Goal: Information Seeking & Learning: Learn about a topic

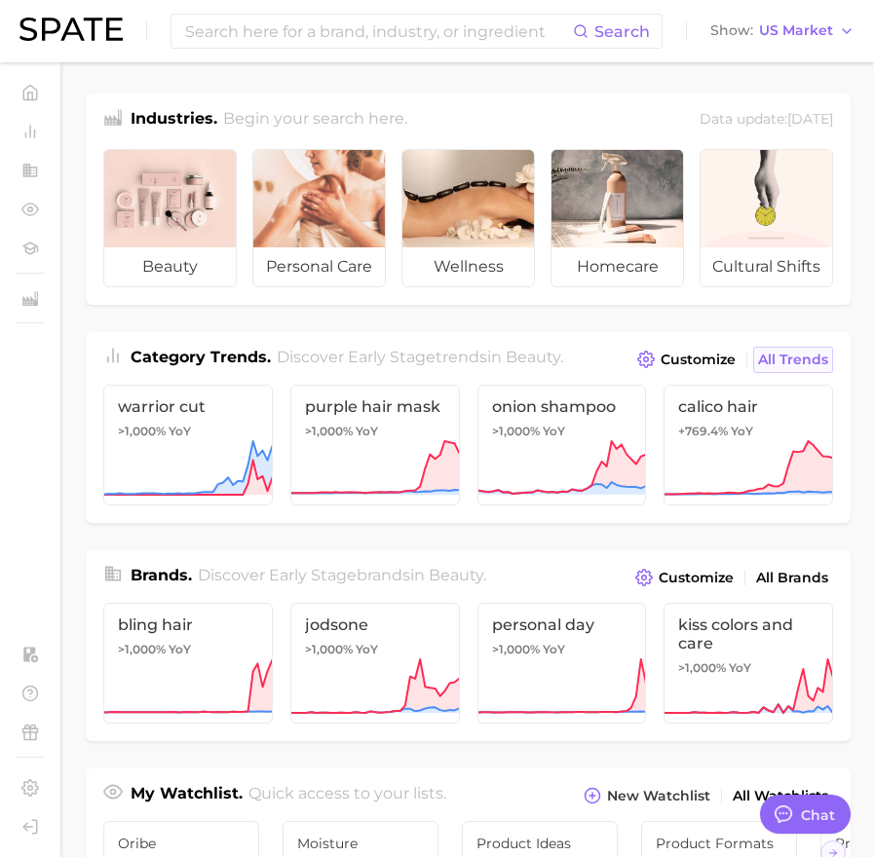
click at [815, 358] on span "All Trends" at bounding box center [793, 360] width 70 height 17
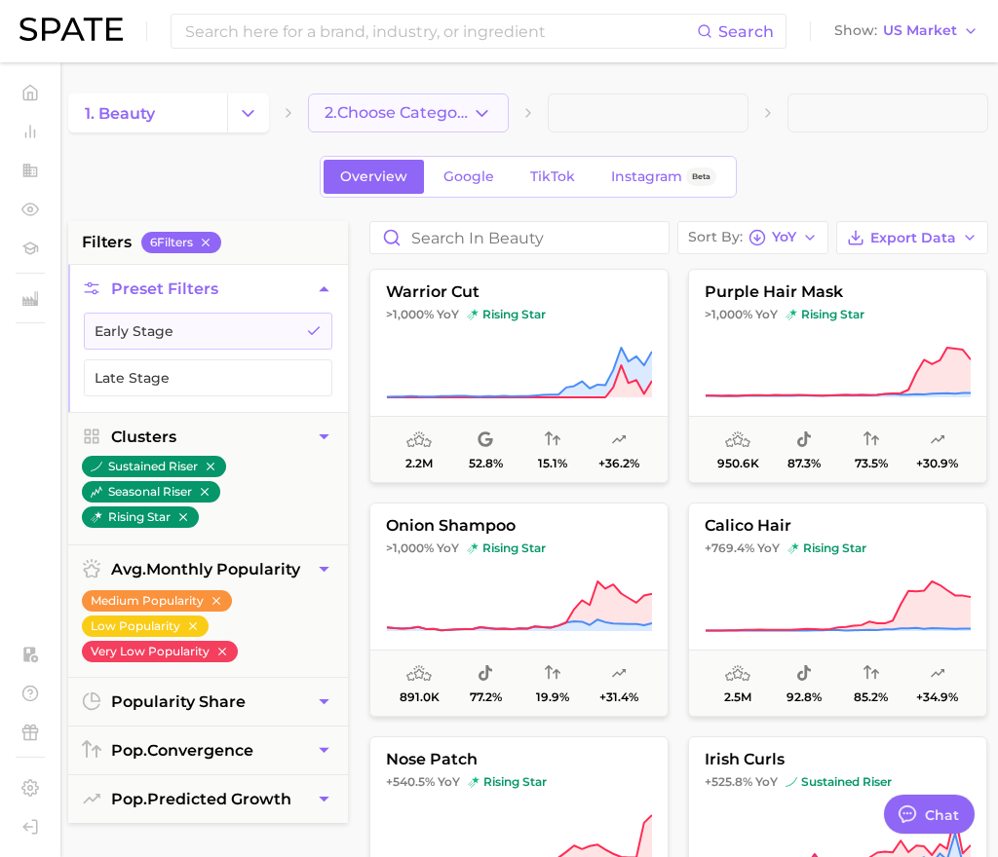
click at [476, 113] on icon "button" at bounding box center [482, 113] width 20 height 20
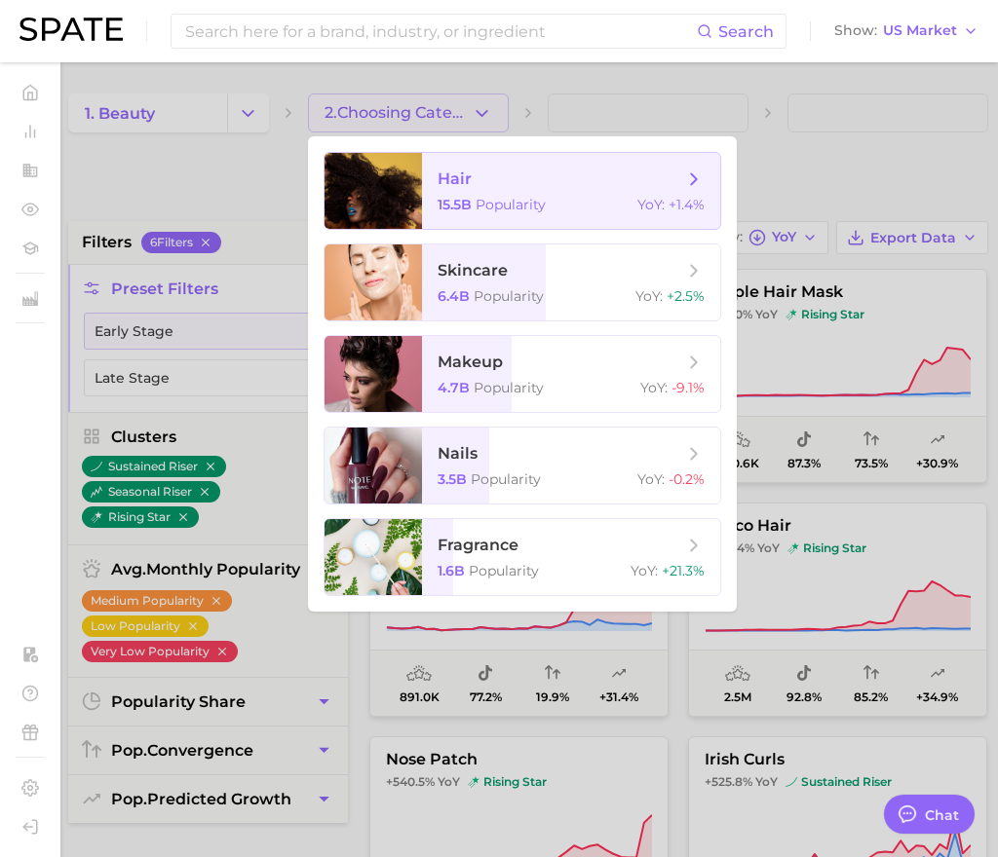
click at [494, 173] on span "hair" at bounding box center [560, 179] width 246 height 21
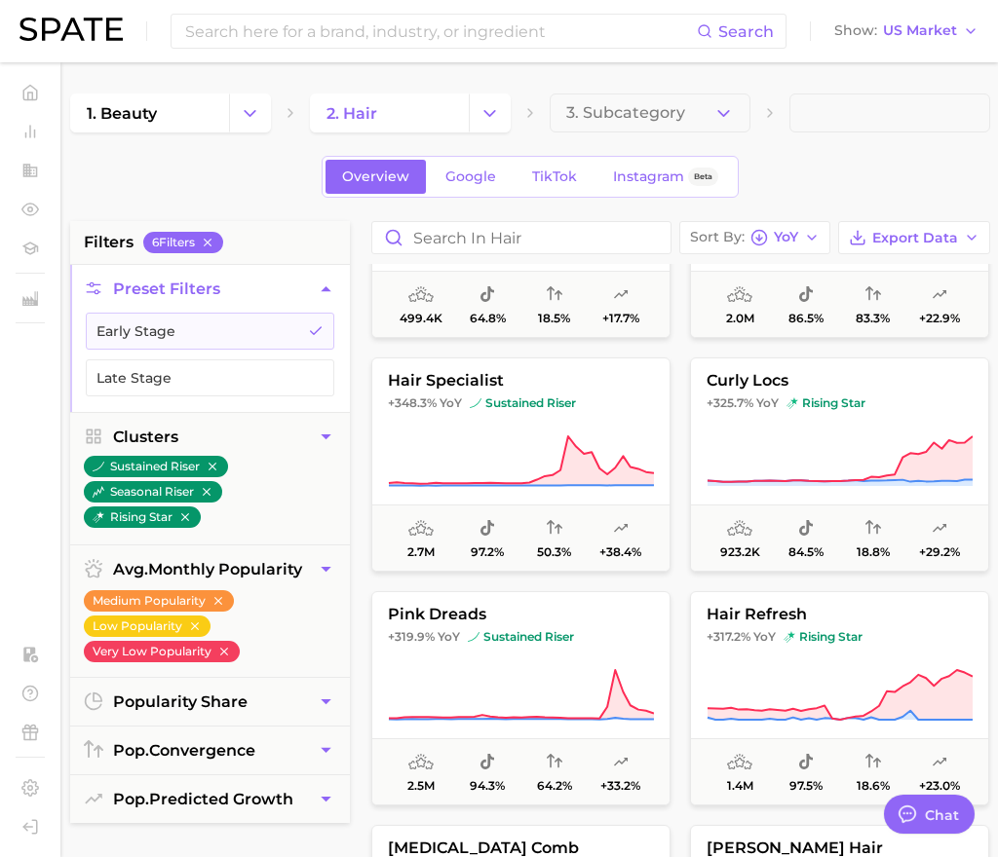
scroll to position [848, 0]
click at [657, 124] on button "3. Subcategory" at bounding box center [649, 113] width 201 height 39
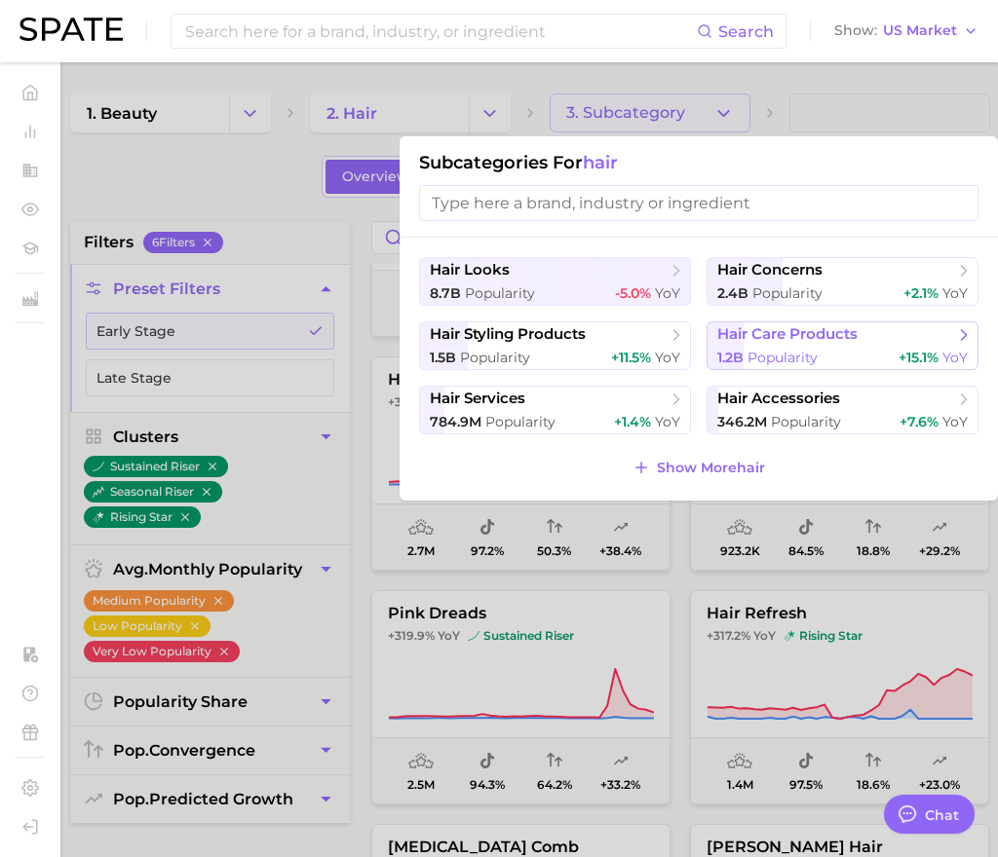
click at [767, 349] on span "1.2b Popularity" at bounding box center [767, 358] width 100 height 19
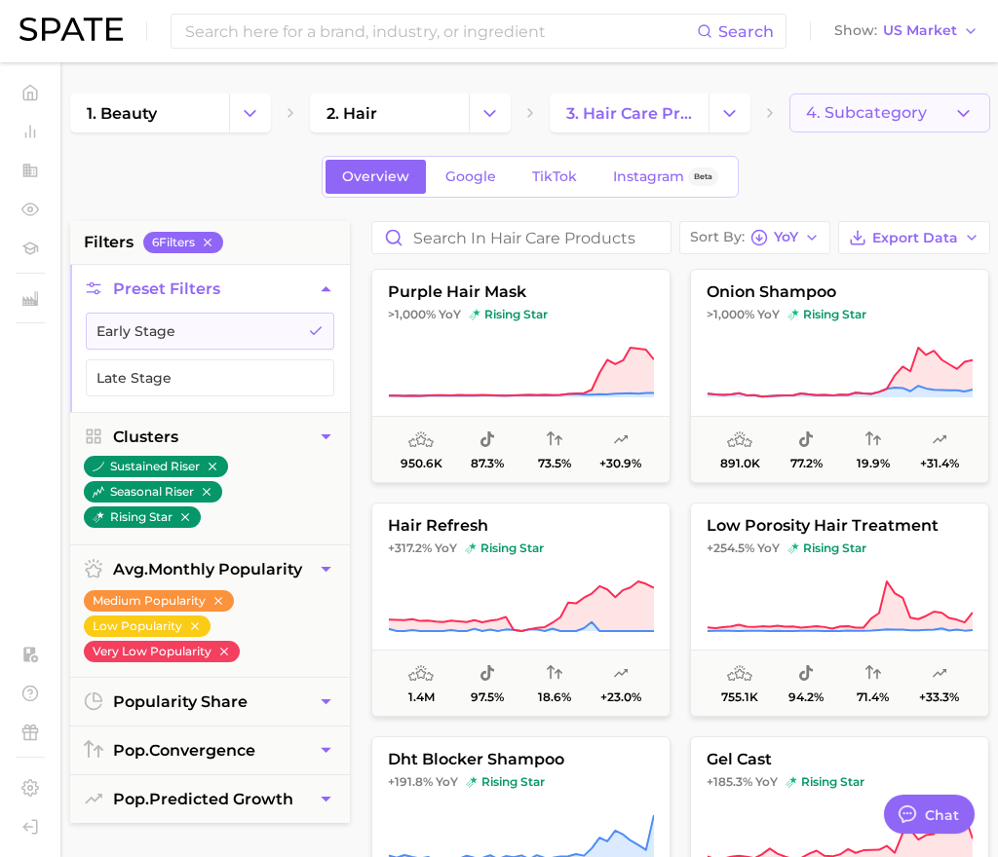
click at [873, 95] on button "4. Subcategory" at bounding box center [889, 113] width 201 height 39
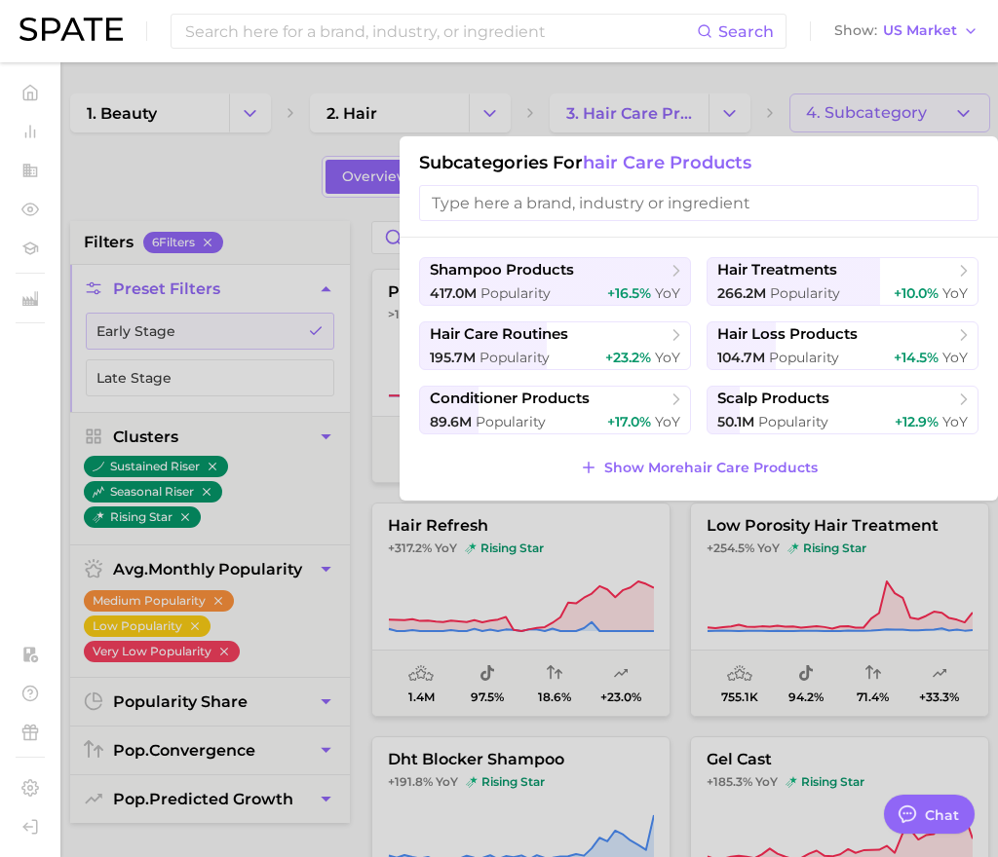
click at [756, 108] on div at bounding box center [499, 428] width 998 height 857
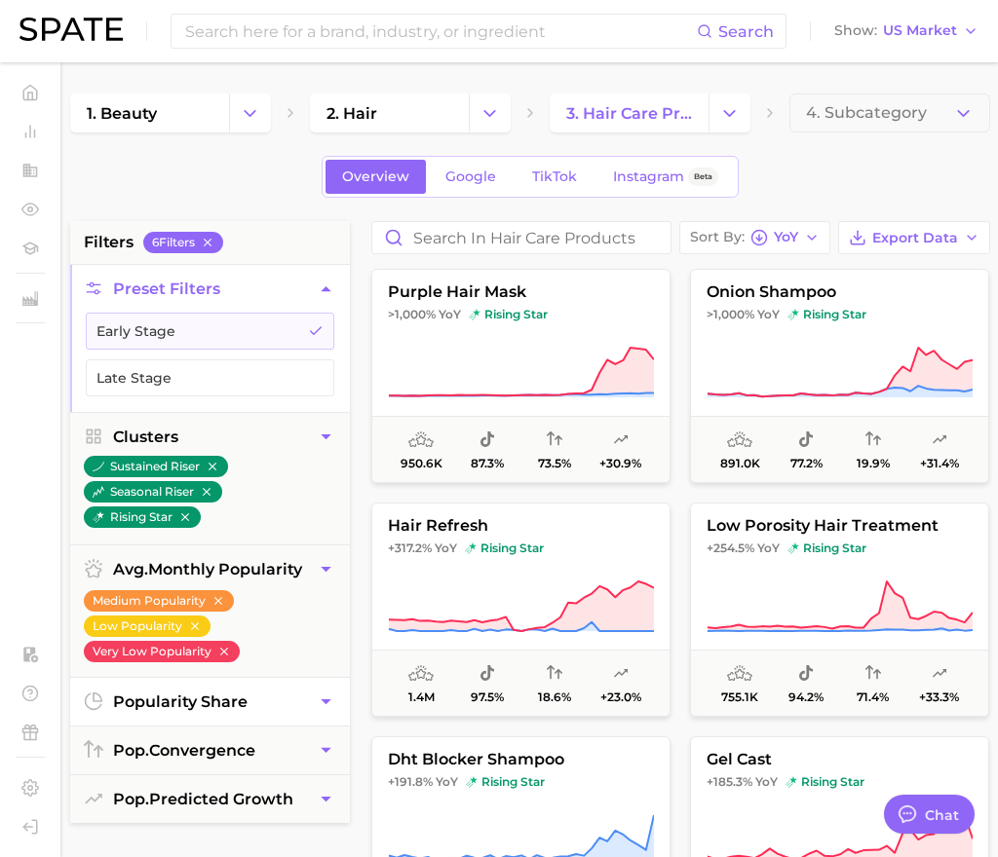
click at [219, 716] on button "popularity share" at bounding box center [210, 702] width 280 height 48
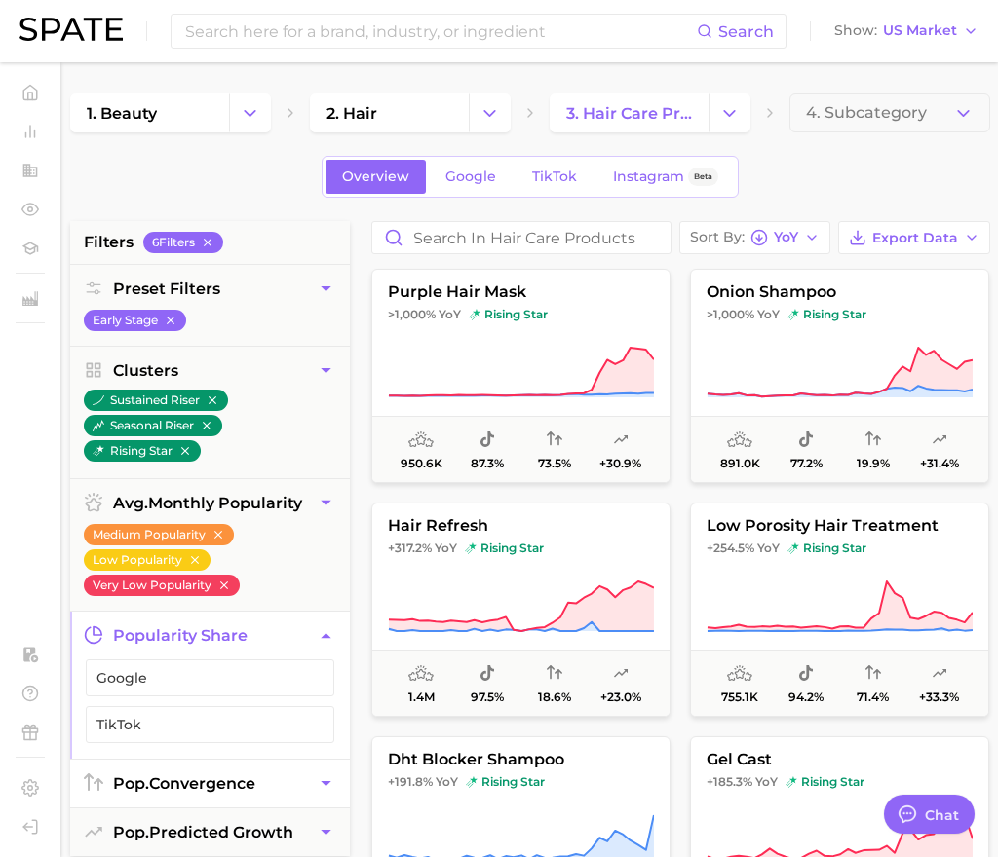
click at [208, 793] on button "pop. convergence" at bounding box center [210, 784] width 280 height 48
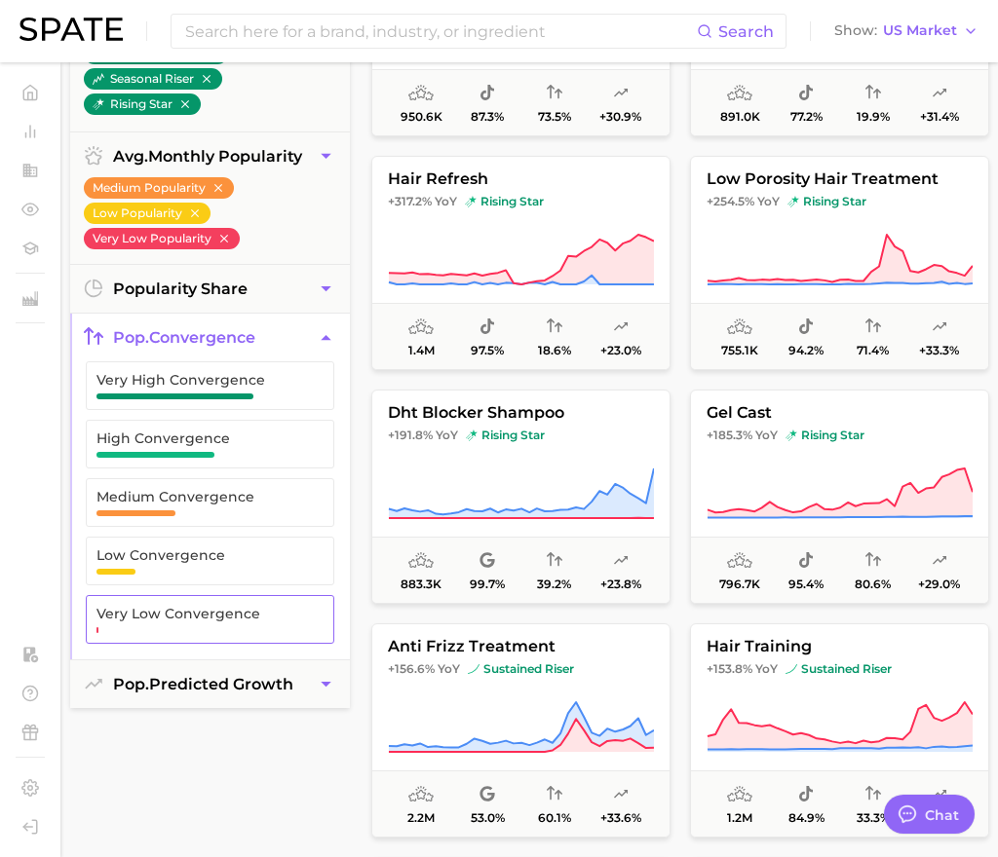
scroll to position [349, 0]
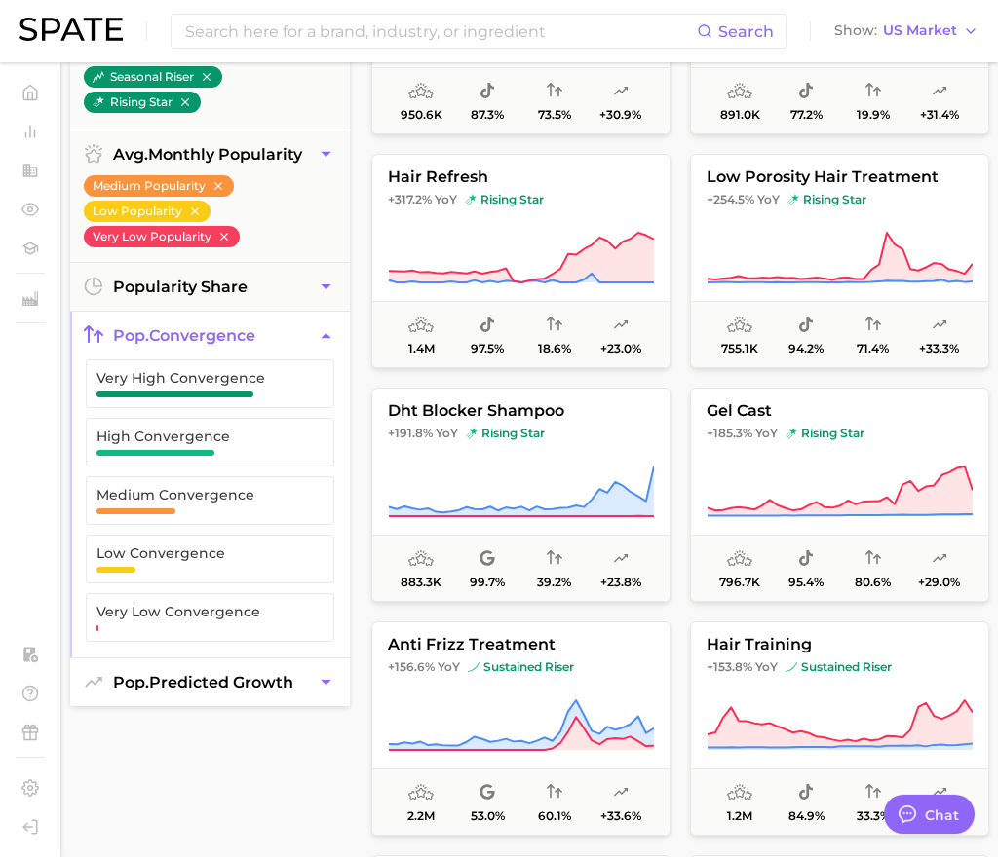
click at [222, 669] on button "pop. predicted growth" at bounding box center [210, 683] width 280 height 48
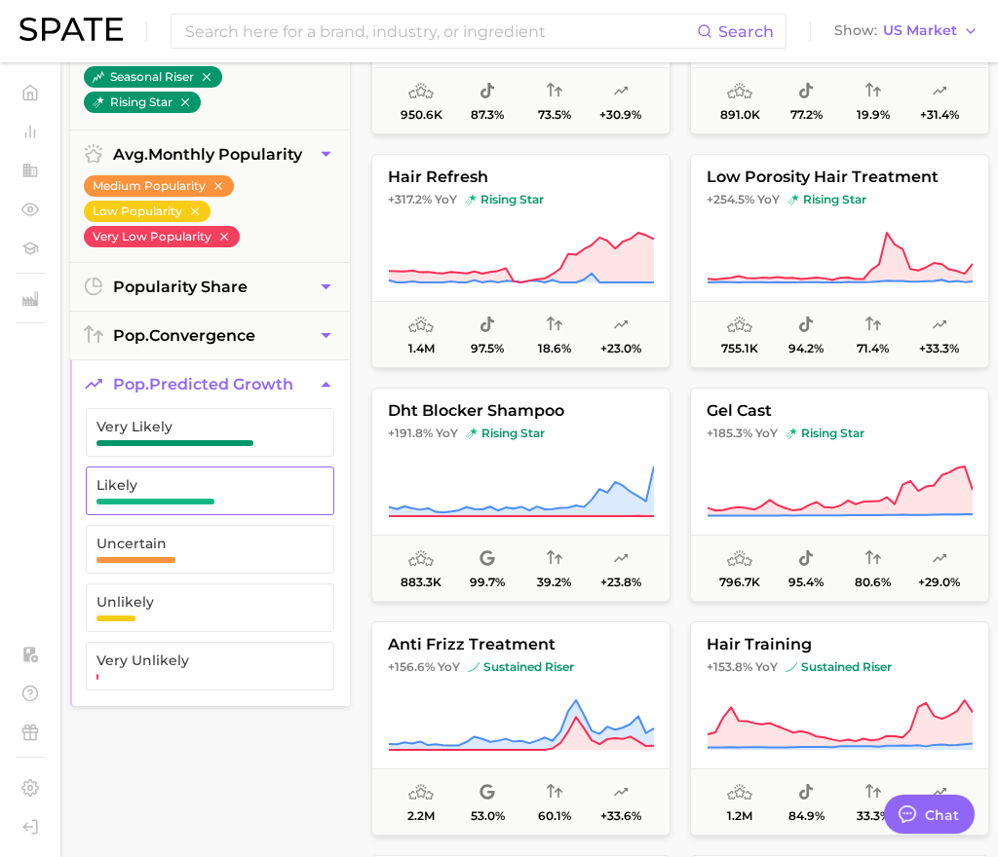
click at [226, 489] on span "Likely" at bounding box center [194, 485] width 196 height 16
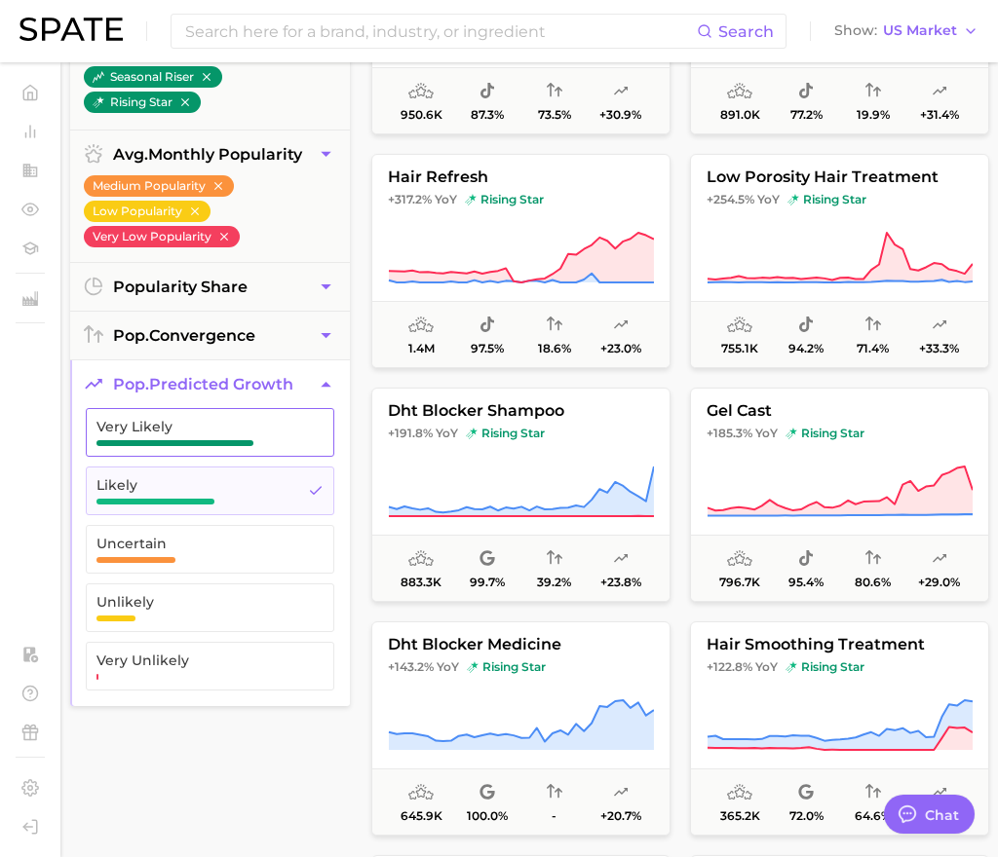
click at [256, 439] on span "Very Likely" at bounding box center [194, 432] width 196 height 27
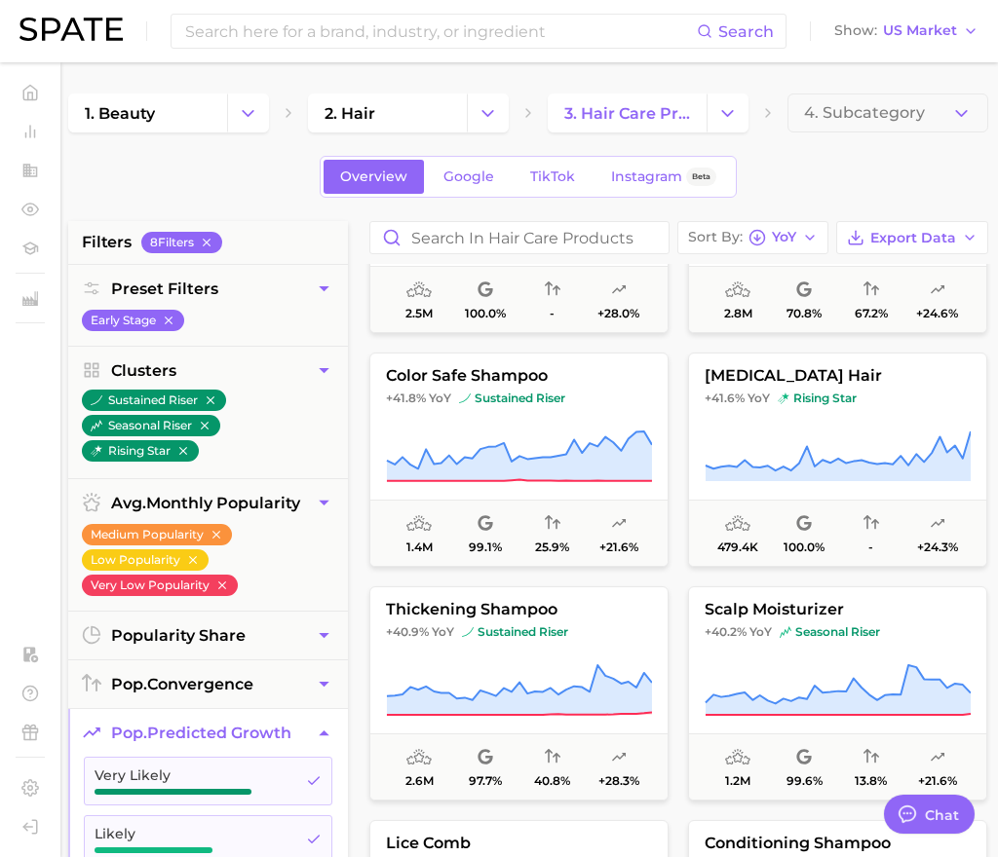
scroll to position [3660, 0]
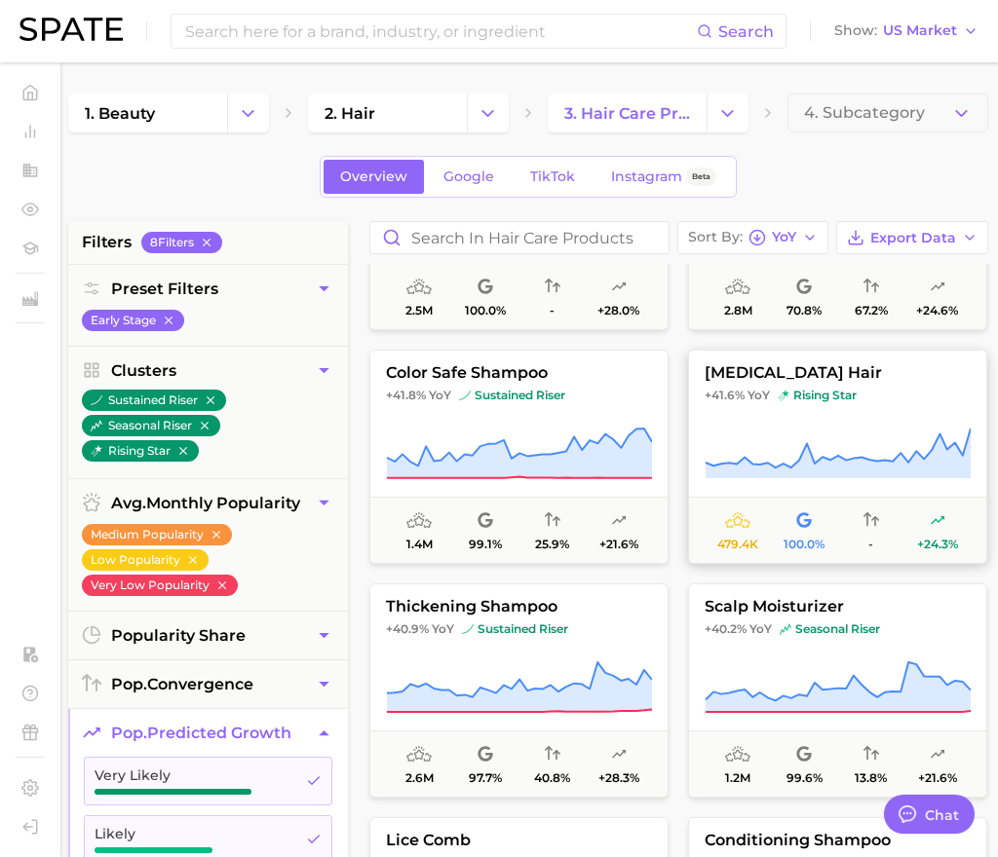
click at [873, 416] on button "[MEDICAL_DATA] hair +41.6% YoY rising star 479.4k 100.0% - +24.3%" at bounding box center [837, 457] width 299 height 214
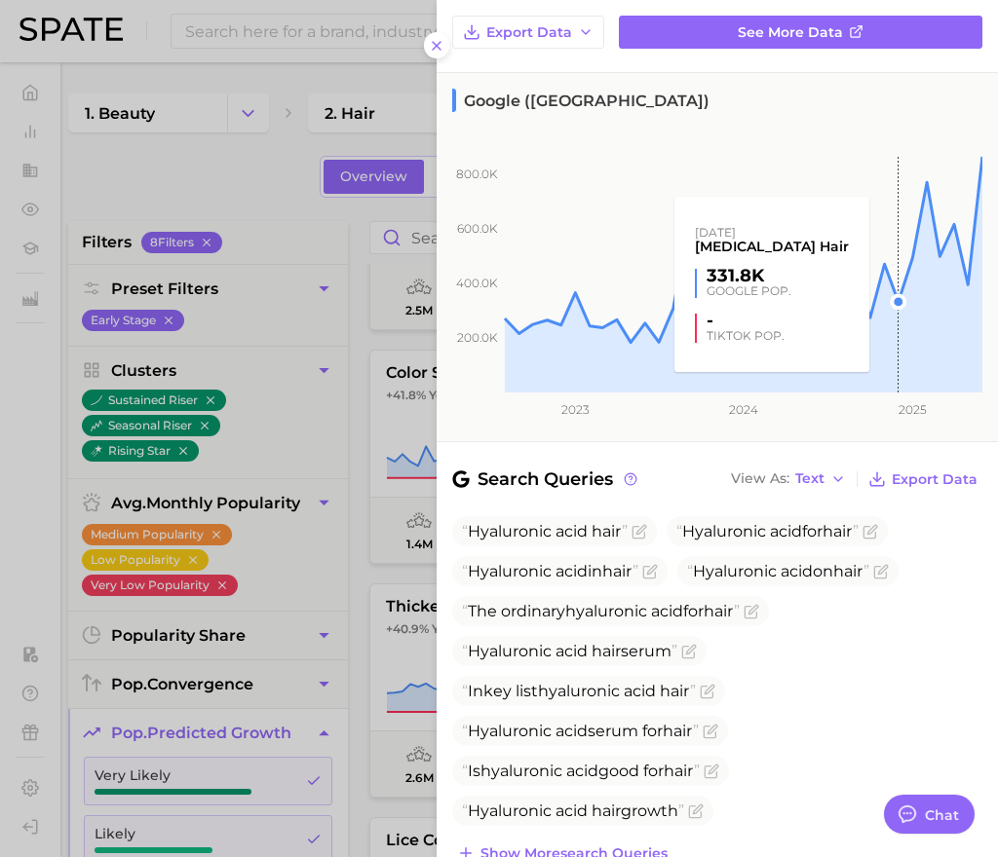
scroll to position [385, 0]
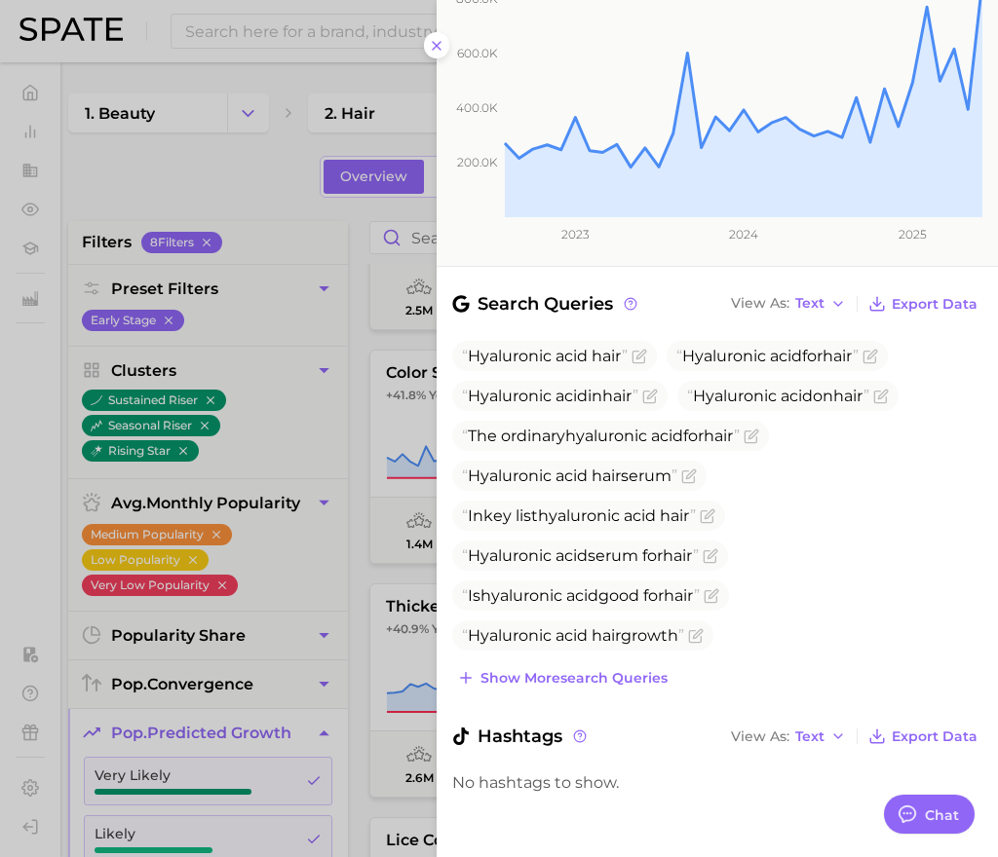
click at [362, 574] on div at bounding box center [499, 428] width 998 height 857
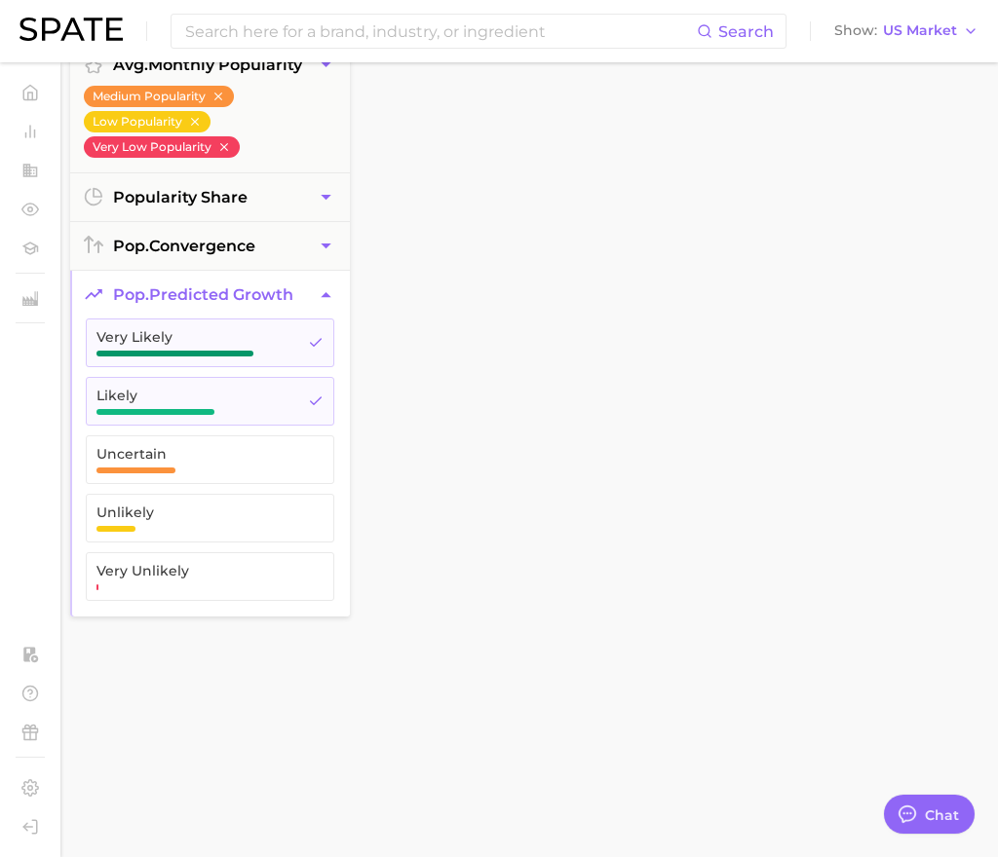
scroll to position [580, 0]
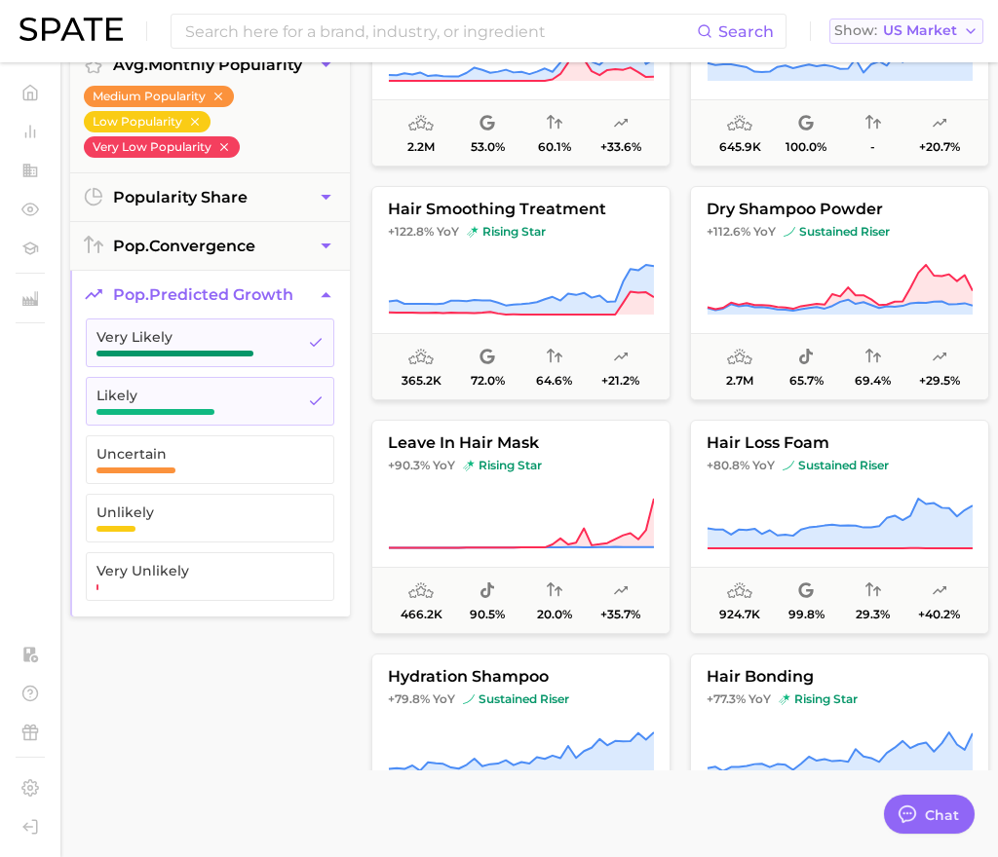
click at [873, 25] on span "US Market" at bounding box center [920, 30] width 74 height 11
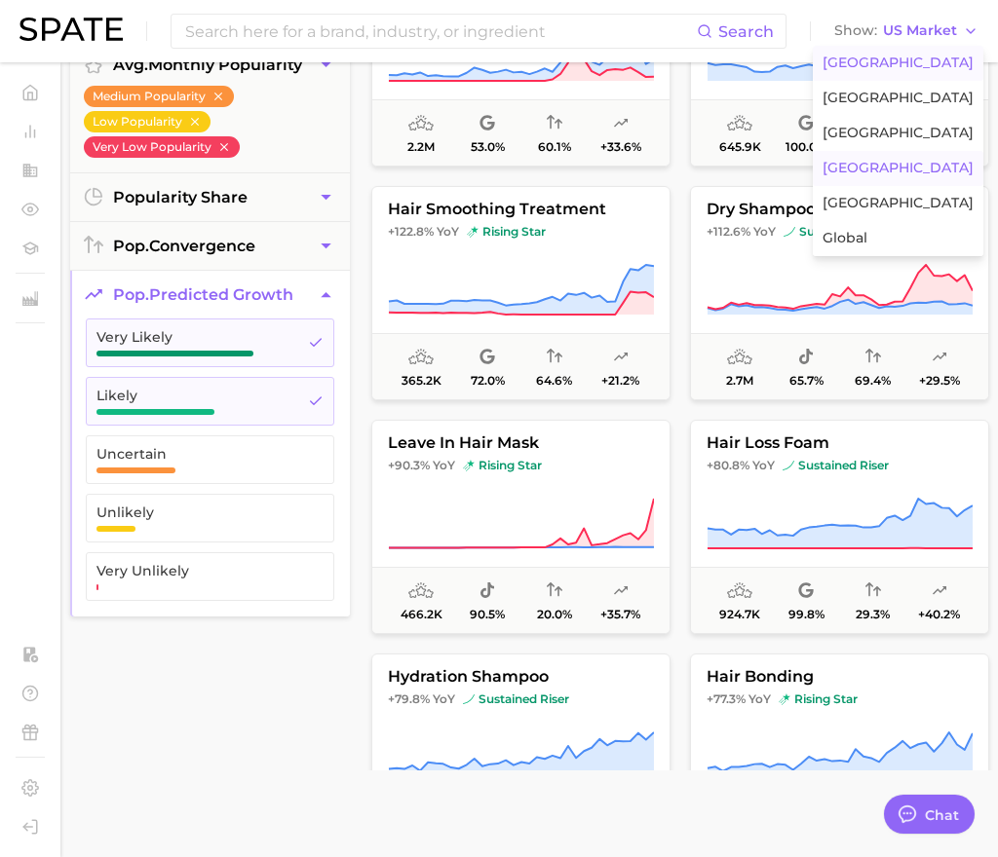
click at [866, 155] on button "[GEOGRAPHIC_DATA]" at bounding box center [898, 168] width 170 height 35
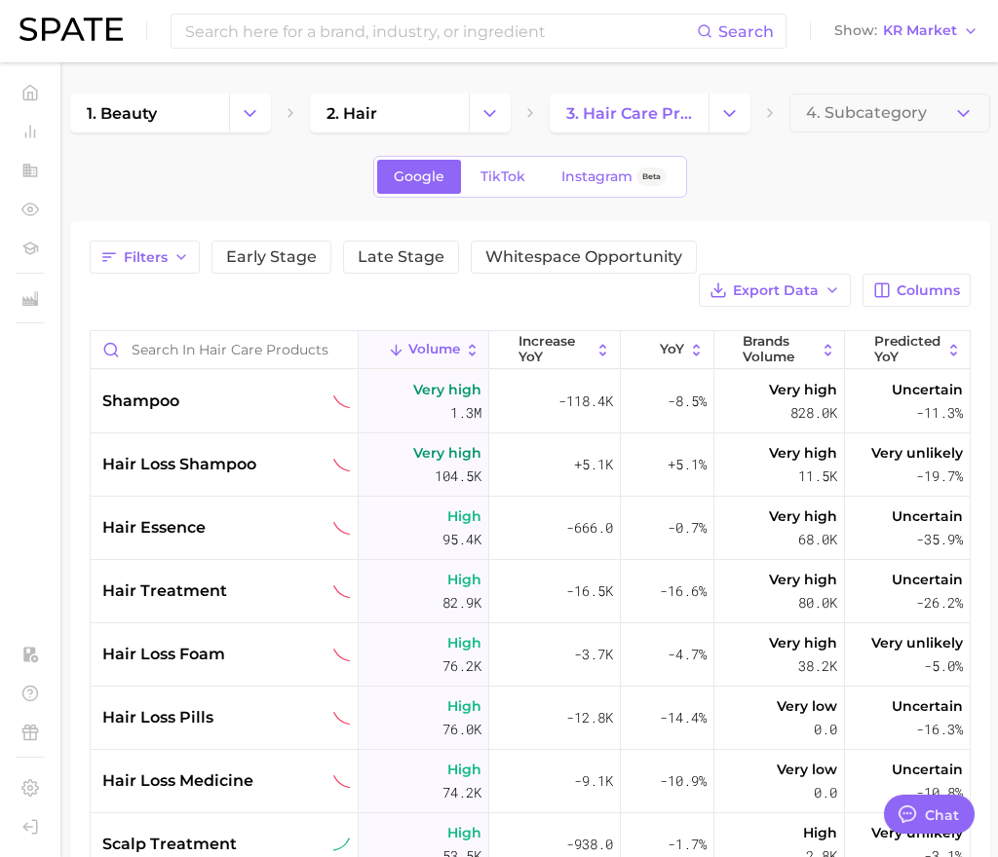
type textarea "x"
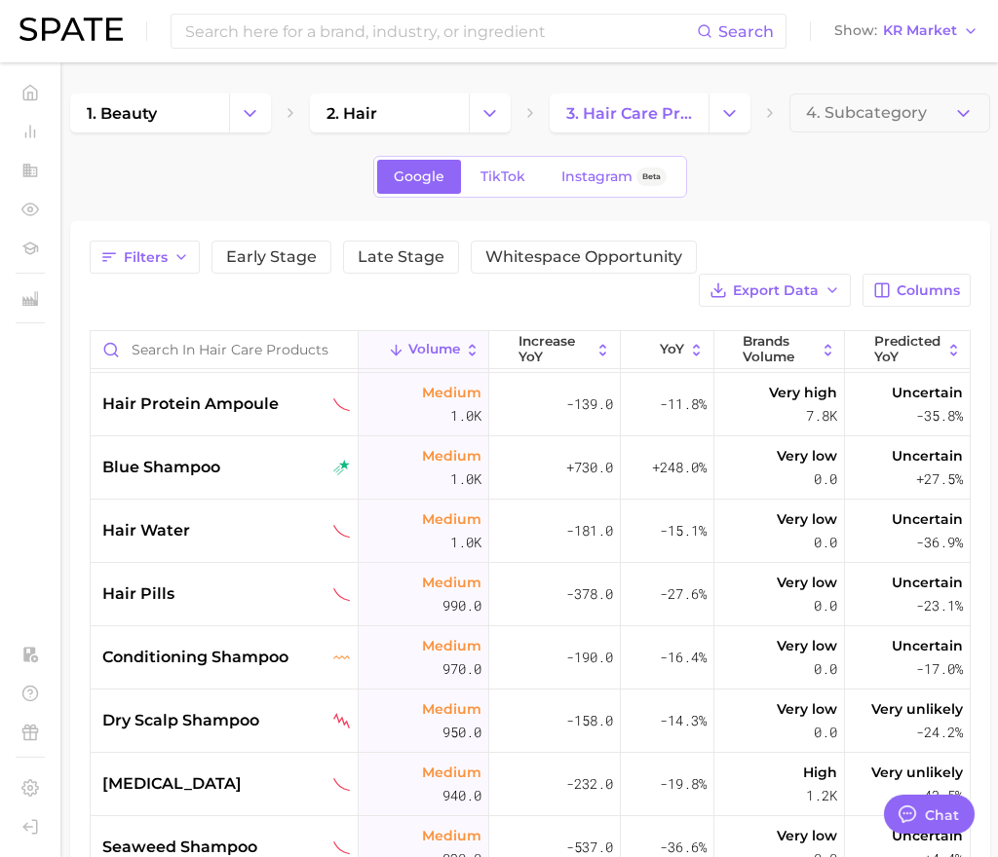
scroll to position [5840, 0]
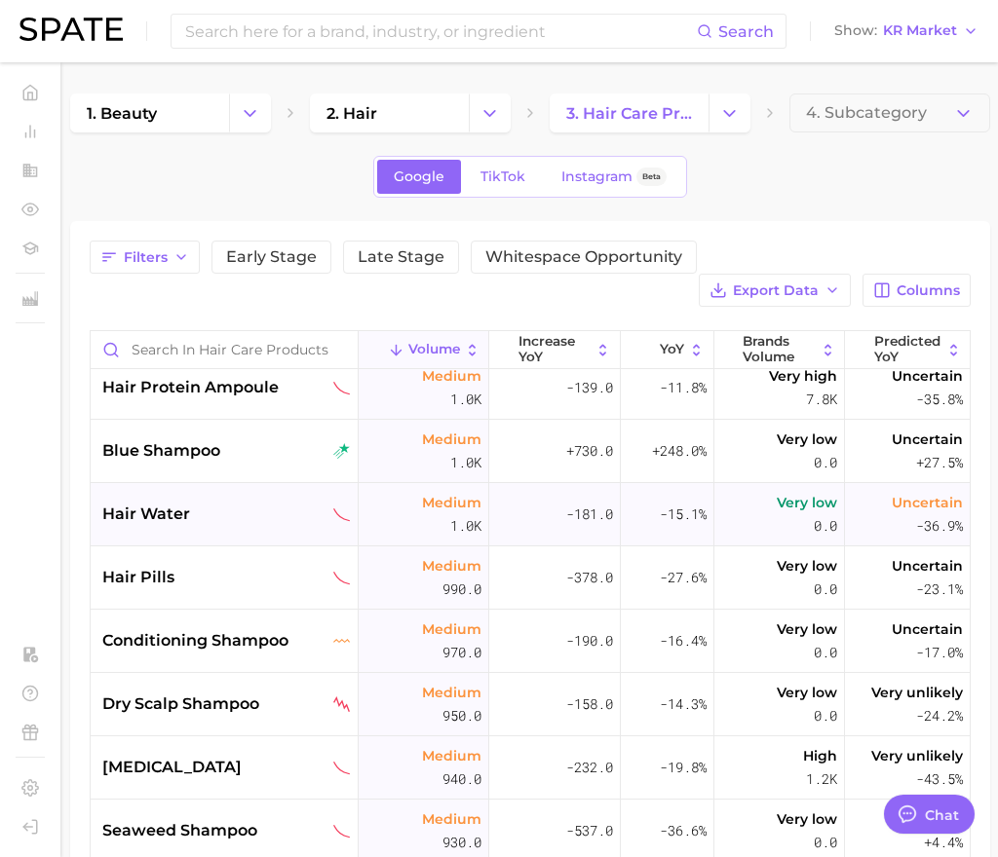
click at [237, 531] on div "hair water" at bounding box center [225, 514] width 268 height 63
